Goal: Register for event/course

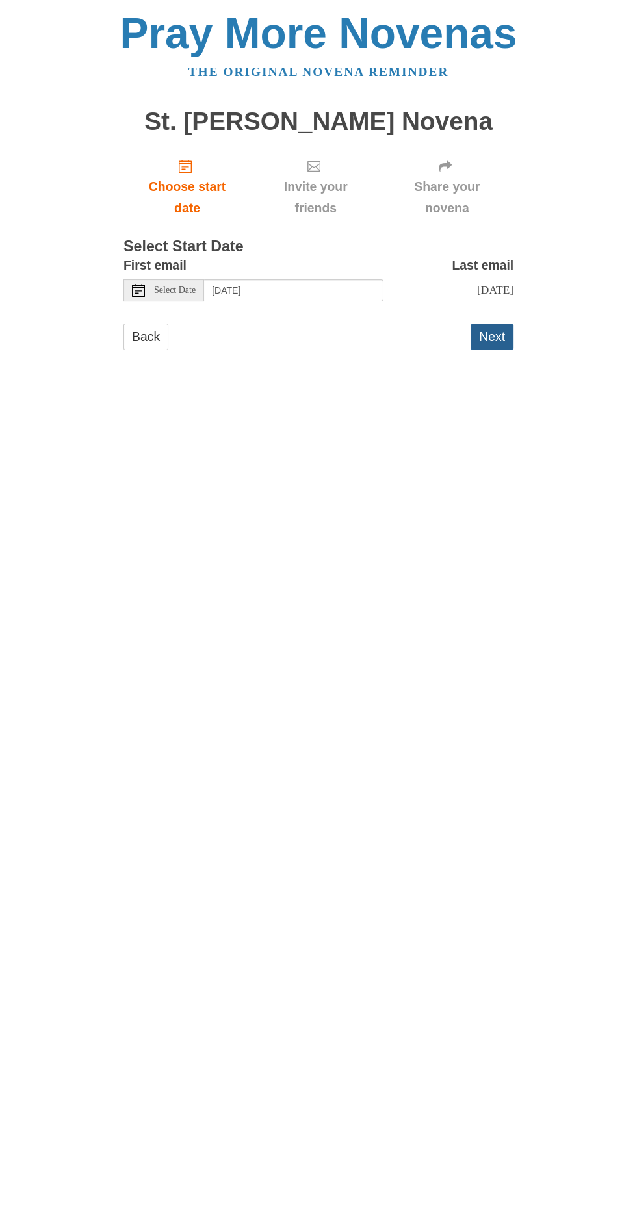
click at [506, 328] on button "Next" at bounding box center [491, 337] width 43 height 27
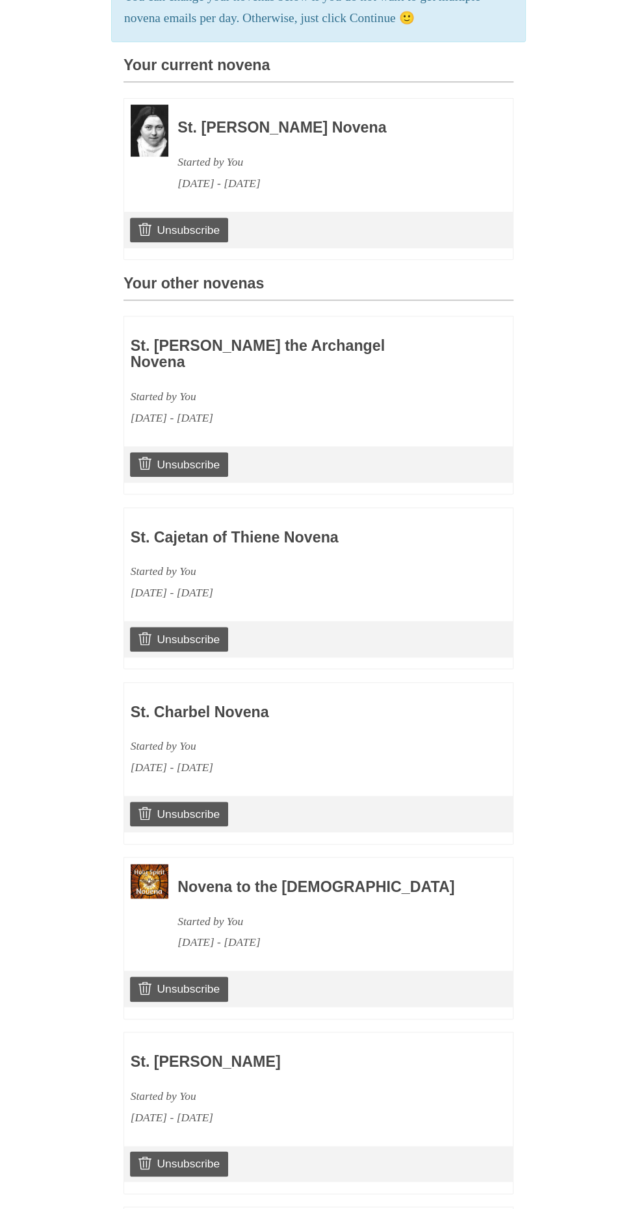
scroll to position [890, 0]
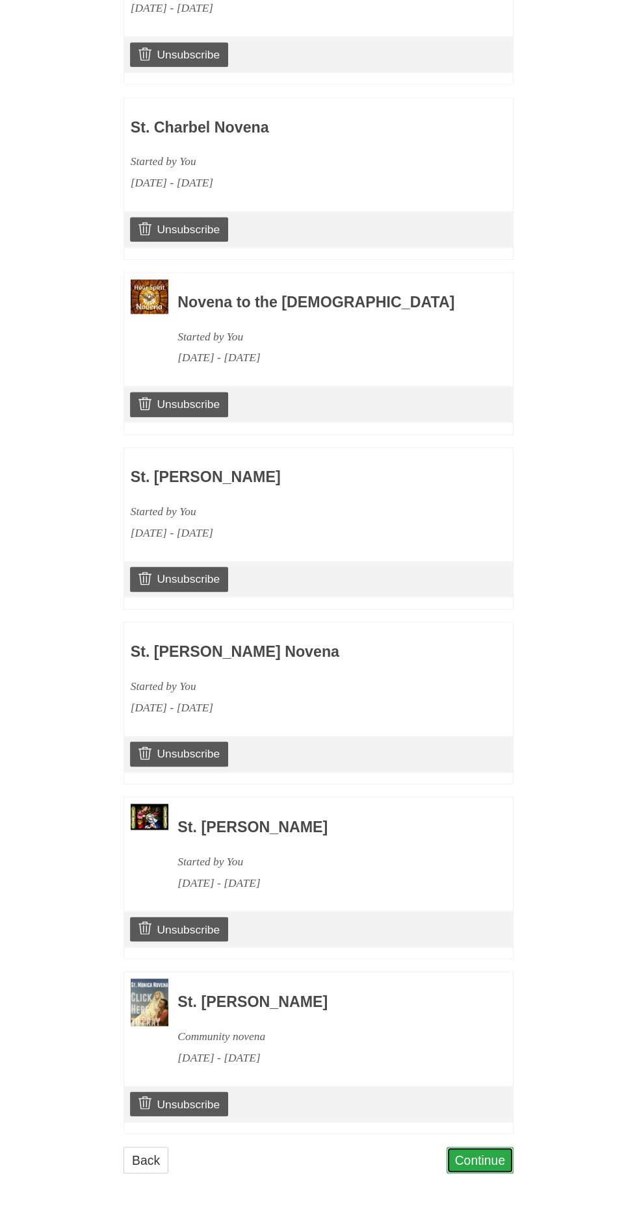
click at [498, 1170] on link "Continue" at bounding box center [480, 1160] width 68 height 27
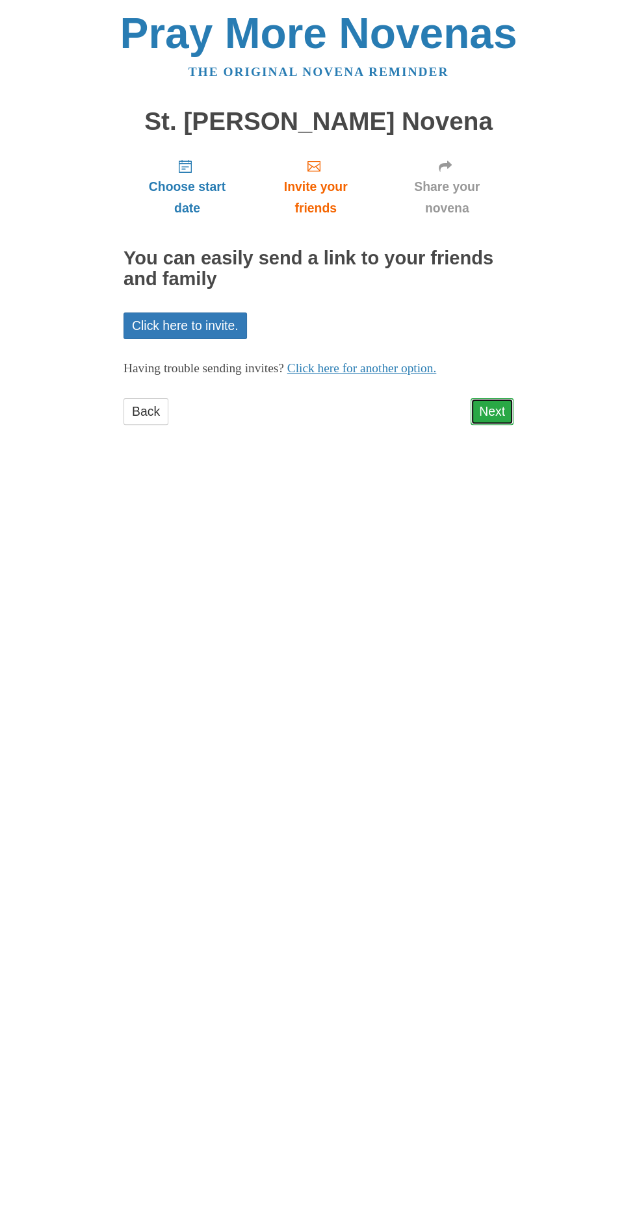
click at [496, 398] on link "Next" at bounding box center [491, 411] width 43 height 27
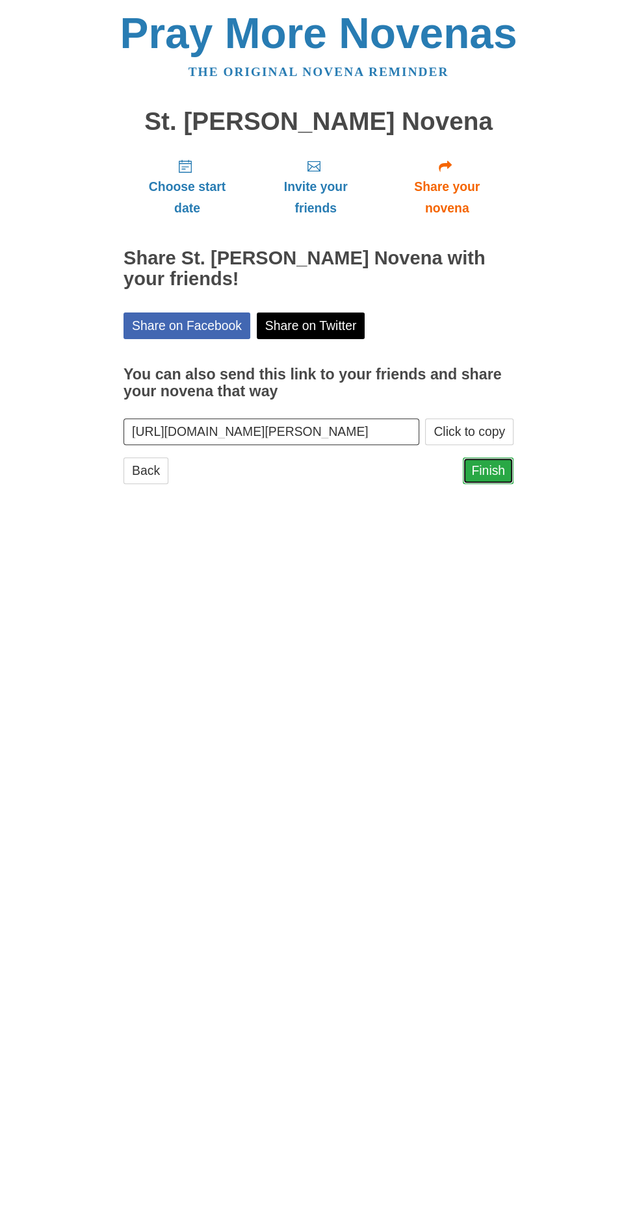
click at [498, 457] on link "Finish" at bounding box center [488, 470] width 51 height 27
